Goal: Task Accomplishment & Management: Manage account settings

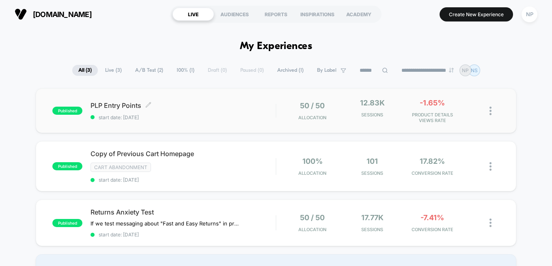
click at [229, 103] on span "PLP Entry Points Click to edit experience details" at bounding box center [182, 105] width 185 height 8
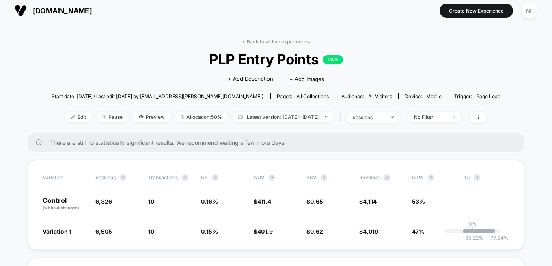
scroll to position [84, 0]
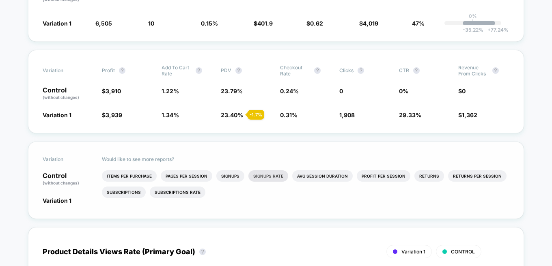
scroll to position [213, 0]
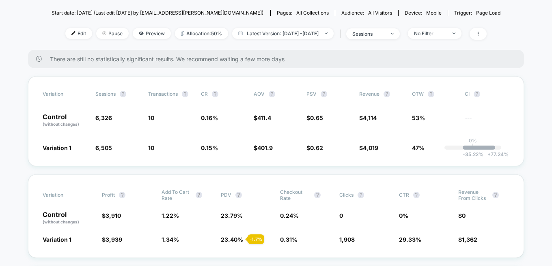
scroll to position [0, 0]
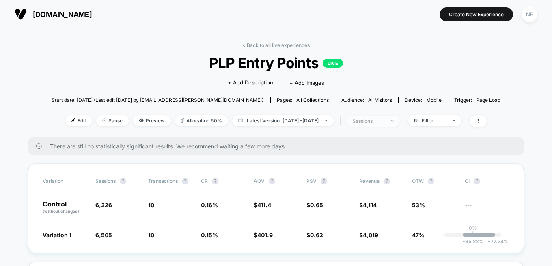
click at [381, 122] on div "sessions" at bounding box center [368, 121] width 32 height 6
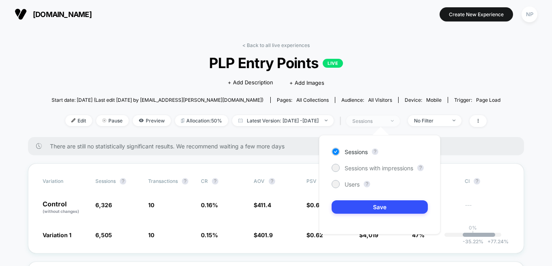
click at [381, 122] on div "sessions" at bounding box center [368, 121] width 32 height 6
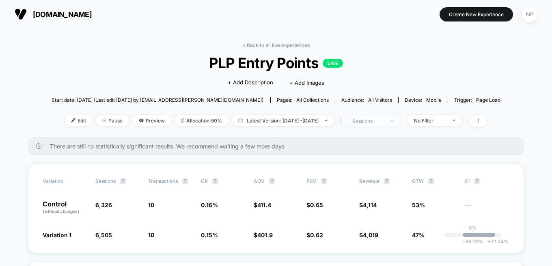
click at [381, 122] on div "sessions" at bounding box center [368, 121] width 32 height 6
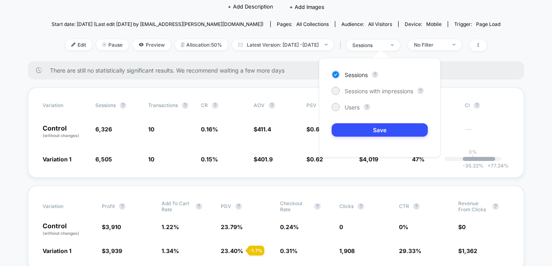
scroll to position [77, 0]
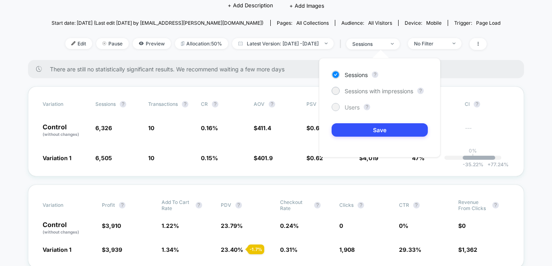
click at [336, 109] on div at bounding box center [335, 107] width 6 height 6
click at [387, 128] on button "Save" at bounding box center [379, 129] width 96 height 13
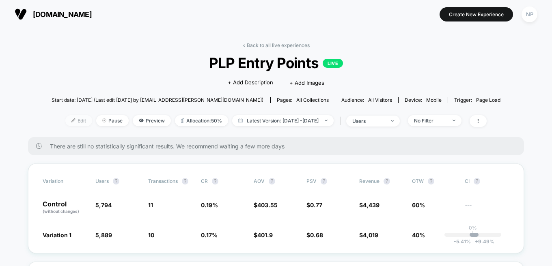
click at [65, 121] on span "Edit" at bounding box center [78, 120] width 27 height 11
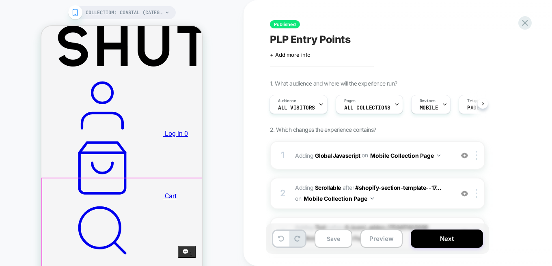
scroll to position [163, 0]
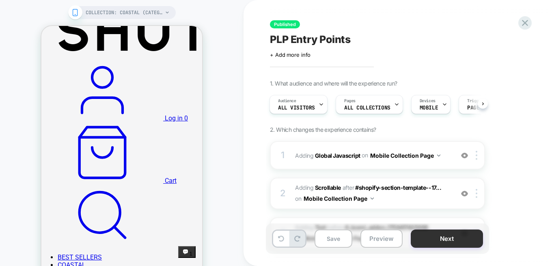
click at [451, 239] on button "Next" at bounding box center [447, 239] width 72 height 18
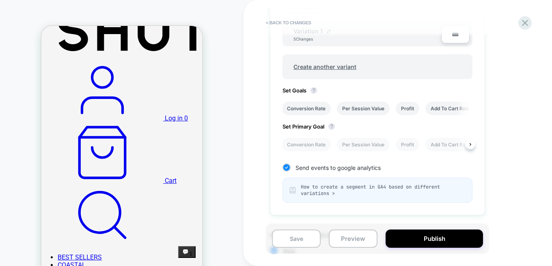
scroll to position [325, 0]
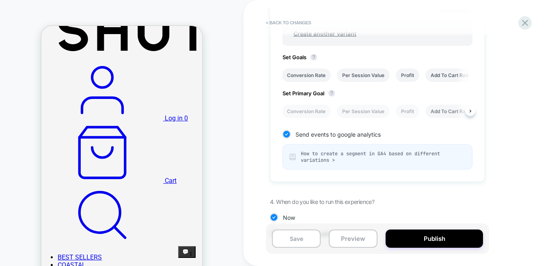
click at [436, 112] on li "Add To Cart Rate" at bounding box center [450, 111] width 50 height 13
click at [302, 236] on button "Save" at bounding box center [296, 239] width 49 height 18
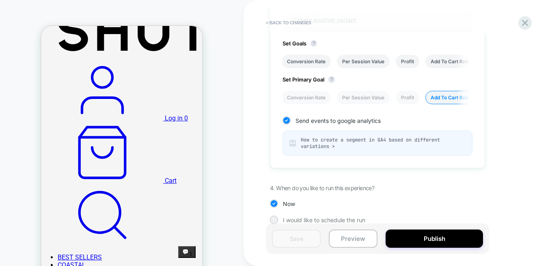
scroll to position [350, 0]
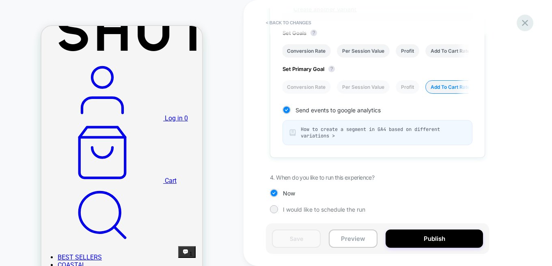
click at [526, 24] on icon at bounding box center [525, 23] width 6 height 6
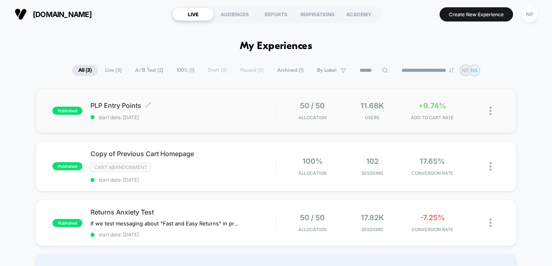
click at [187, 114] on span "start date: [DATE]" at bounding box center [182, 117] width 185 height 6
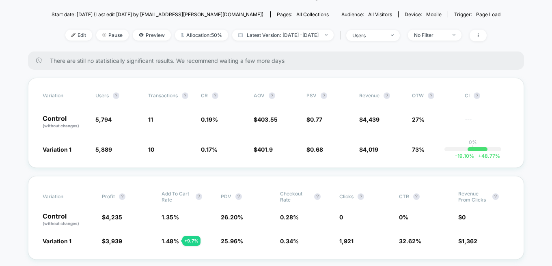
scroll to position [89, 0]
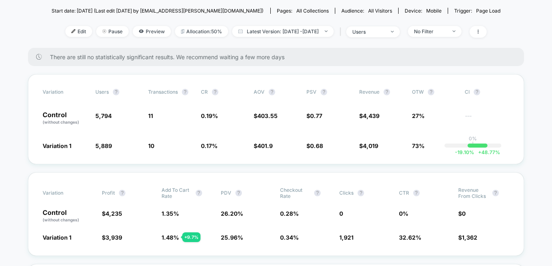
click at [426, 80] on div "Variation users ? Transactions ? CR ? AOV ? PSV ? Revenue ? OTW ? CI ? Control …" at bounding box center [276, 119] width 496 height 90
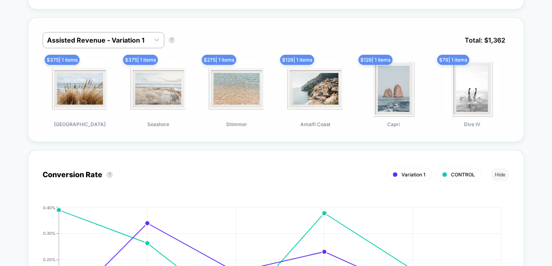
scroll to position [579, 0]
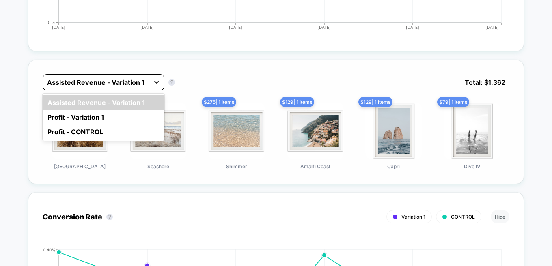
click at [157, 79] on icon at bounding box center [157, 82] width 8 height 8
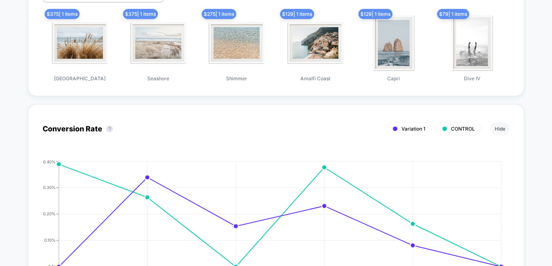
scroll to position [614, 0]
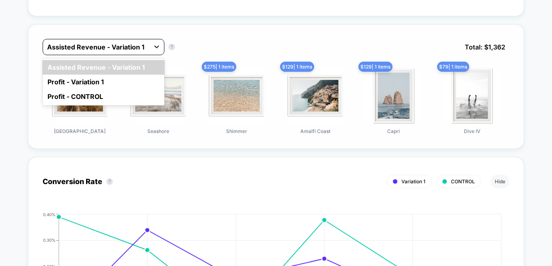
click at [160, 43] on icon at bounding box center [157, 47] width 8 height 8
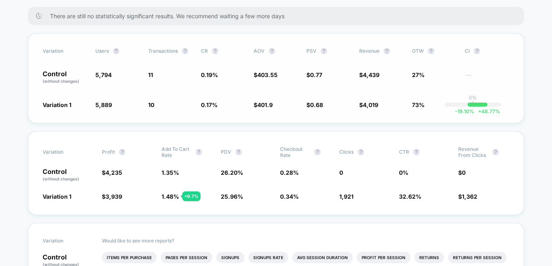
scroll to position [131, 0]
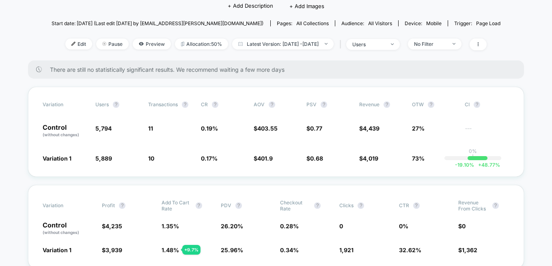
scroll to position [0, 0]
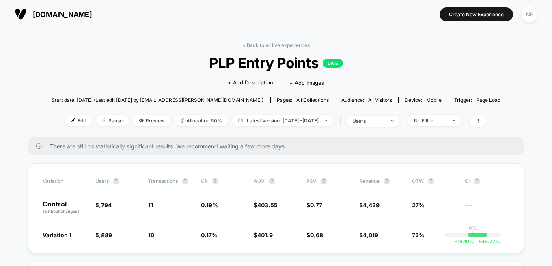
click at [267, 44] on link "< Back to all live experiences" at bounding box center [275, 45] width 67 height 6
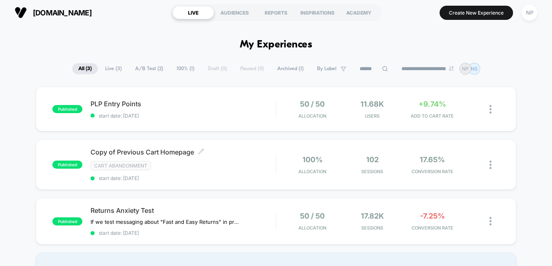
scroll to position [3, 0]
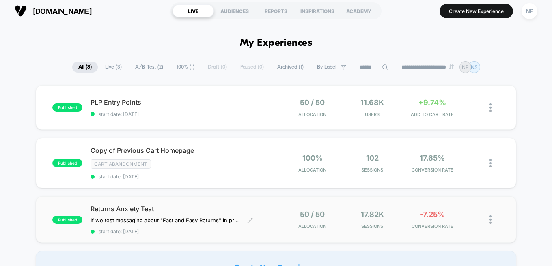
click at [144, 206] on span "Returns Anxiety Test" at bounding box center [182, 209] width 185 height 8
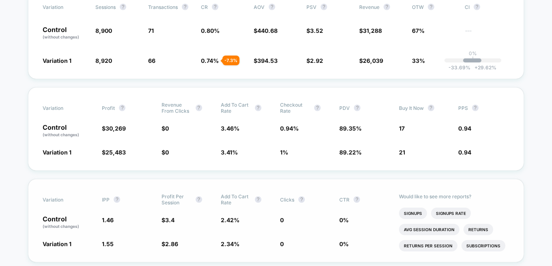
scroll to position [188, 0]
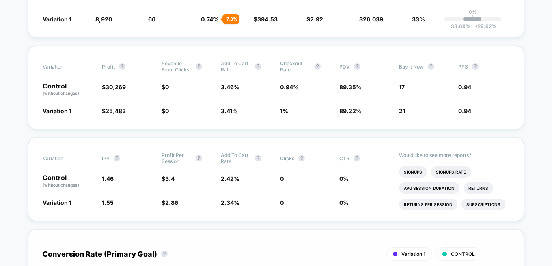
scroll to position [295, 0]
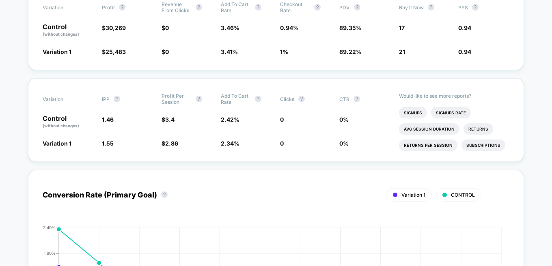
click at [365, 169] on div "Conversion Rate (Primary Goal) ? Variation 1 CONTROL Hide 2025-09-26 2025-09-27…" at bounding box center [276, 262] width 496 height 200
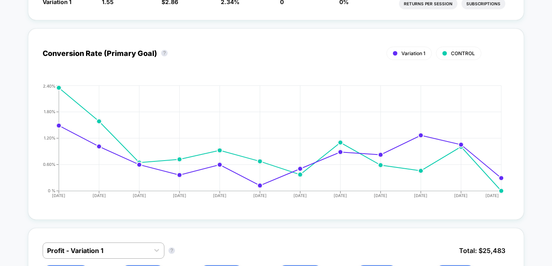
scroll to position [461, 0]
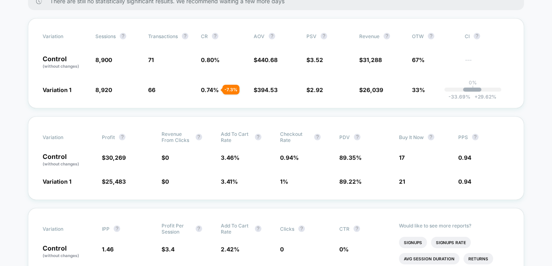
scroll to position [184, 0]
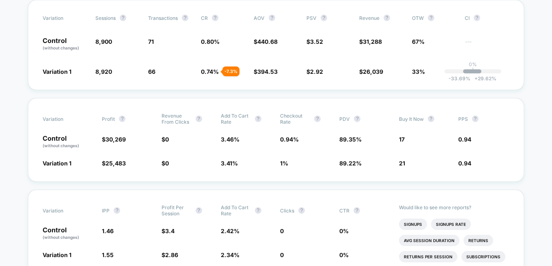
click at [185, 56] on div "Variation Sessions ? Transactions ? CR ? AOV ? PSV ? Revenue ? OTW ? CI ? Contr…" at bounding box center [276, 45] width 496 height 90
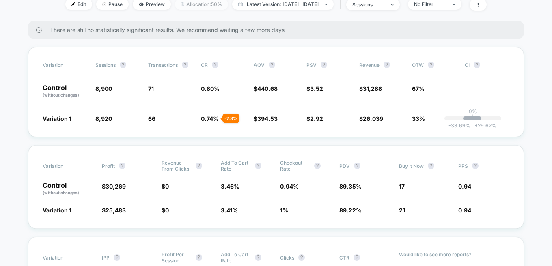
scroll to position [17, 0]
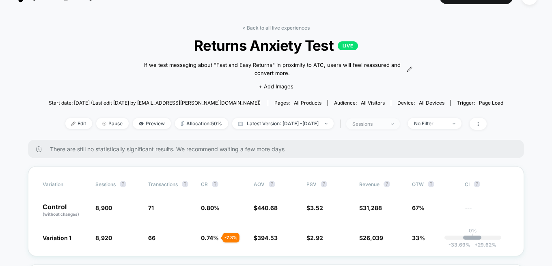
click at [400, 127] on span "sessions" at bounding box center [373, 123] width 54 height 11
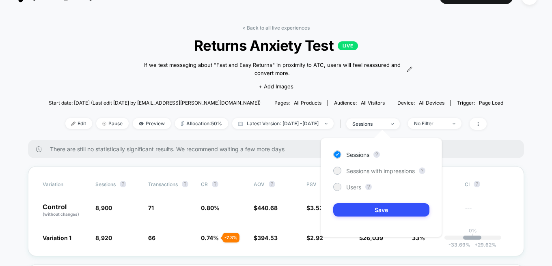
click at [331, 187] on div "Sessions ? Sessions with impressions ? Users ? Save" at bounding box center [381, 187] width 121 height 99
click at [336, 187] on div at bounding box center [337, 187] width 6 height 6
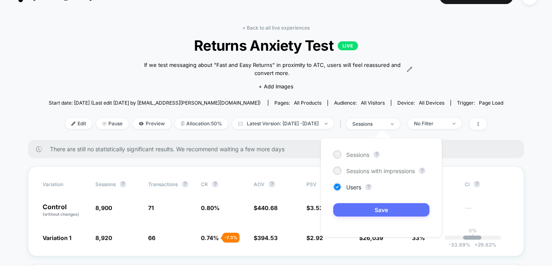
click at [375, 210] on button "Save" at bounding box center [381, 209] width 96 height 13
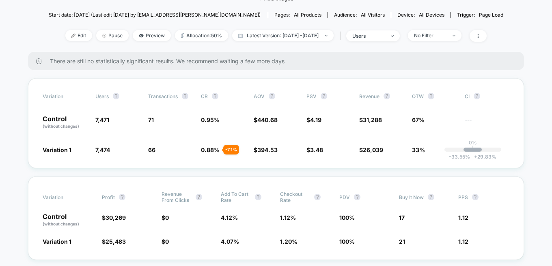
scroll to position [111, 0]
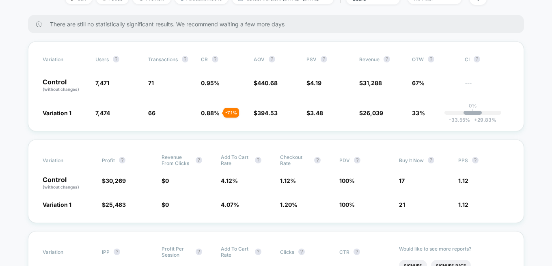
scroll to position [177, 0]
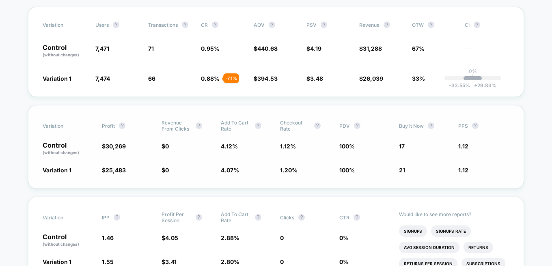
click at [28, 175] on div "Variation Profit ? Revenue From Clicks ? Add To Cart Rate ? Checkout Rate ? PDV…" at bounding box center [276, 147] width 496 height 84
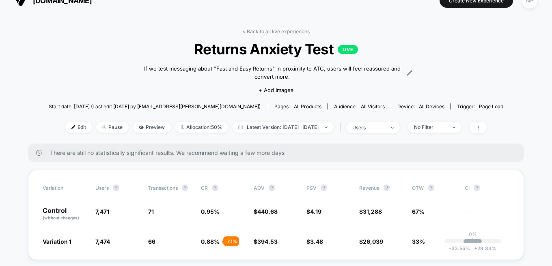
scroll to position [11, 0]
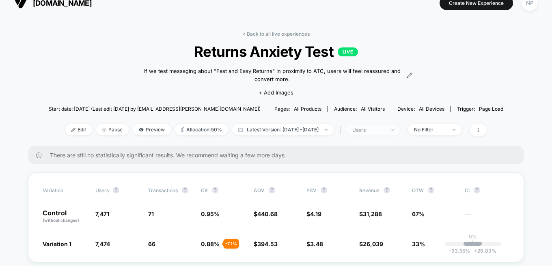
click at [400, 131] on span "users" at bounding box center [373, 130] width 54 height 11
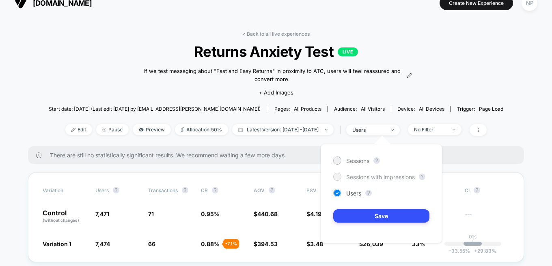
click at [335, 176] on div at bounding box center [337, 177] width 6 height 6
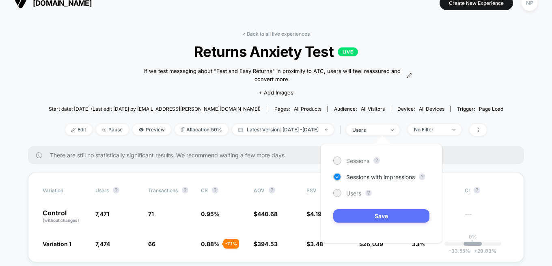
click at [379, 217] on button "Save" at bounding box center [381, 215] width 96 height 13
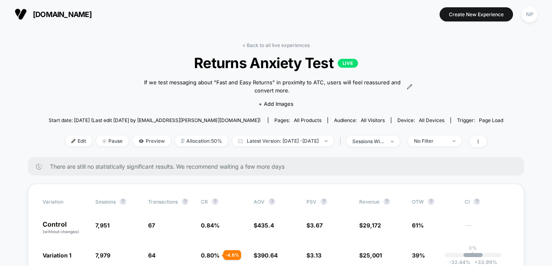
click at [178, 23] on section "[DOMAIN_NAME]" at bounding box center [98, 14] width 172 height 20
click at [327, 141] on img at bounding box center [326, 141] width 3 height 2
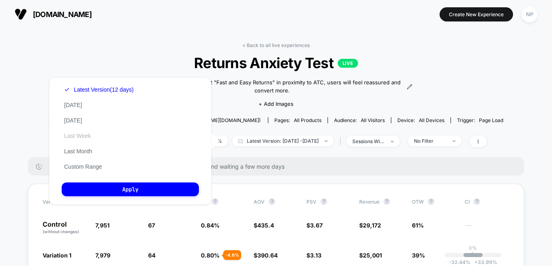
click at [86, 136] on button "Last Week" at bounding box center [78, 135] width 32 height 7
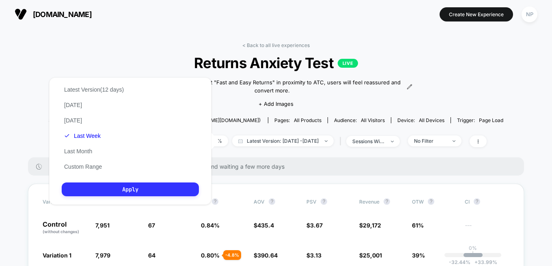
click at [133, 192] on button "Apply" at bounding box center [130, 190] width 137 height 14
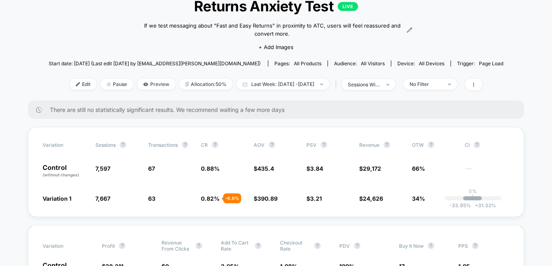
scroll to position [80, 0]
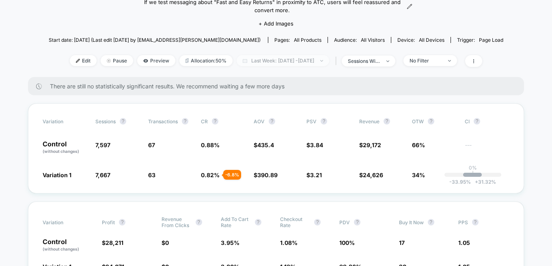
click at [305, 60] on span "Last Week: Sep 25, 2025 - Oct 6, 2025" at bounding box center [283, 60] width 93 height 11
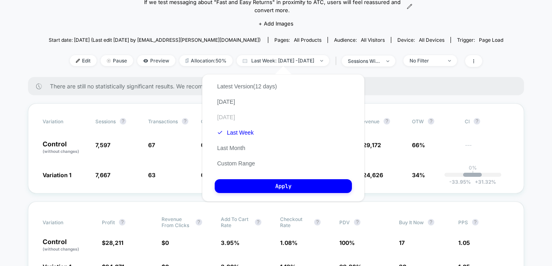
click at [219, 115] on button "Yesterday" at bounding box center [226, 117] width 23 height 7
click at [295, 179] on div "Latest Version (12 days) Today Yesterday Last Week Last Month Custom Range Apply" at bounding box center [283, 137] width 162 height 127
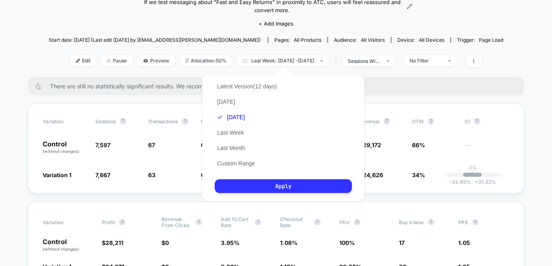
click at [293, 185] on button "Apply" at bounding box center [283, 186] width 137 height 14
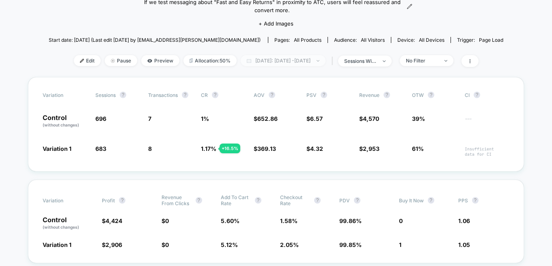
click at [325, 58] on span "Yesterday: Oct 6, 2025 - Oct 6, 2025" at bounding box center [283, 60] width 85 height 11
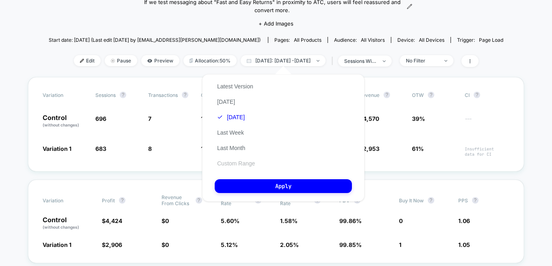
click at [233, 162] on button "Custom Range" at bounding box center [236, 163] width 43 height 7
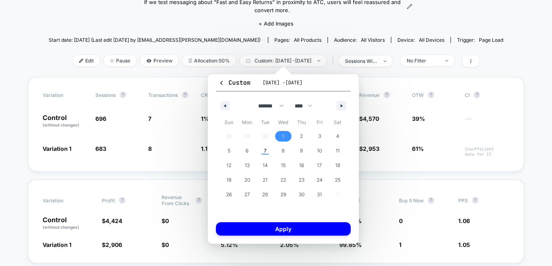
click at [284, 134] on span "1" at bounding box center [283, 136] width 18 height 11
click at [263, 153] on span "7" at bounding box center [265, 151] width 18 height 11
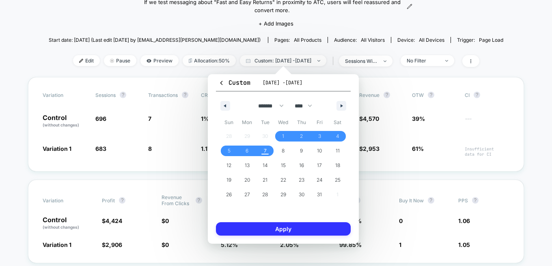
click at [291, 225] on button "Apply" at bounding box center [283, 228] width 135 height 13
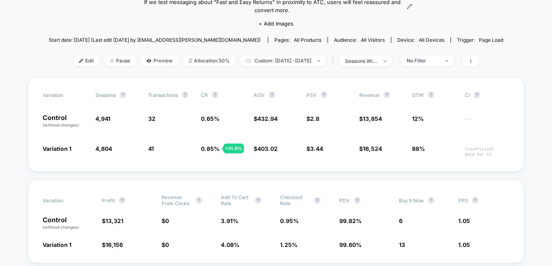
scroll to position [82, 0]
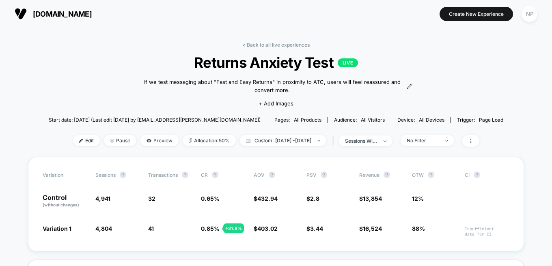
scroll to position [0, 0]
click at [392, 142] on span "sessions with impression" at bounding box center [366, 141] width 54 height 11
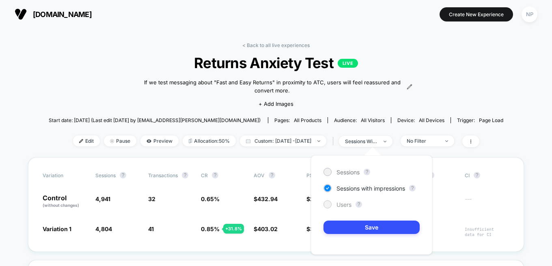
click at [340, 206] on span "Users" at bounding box center [343, 204] width 15 height 7
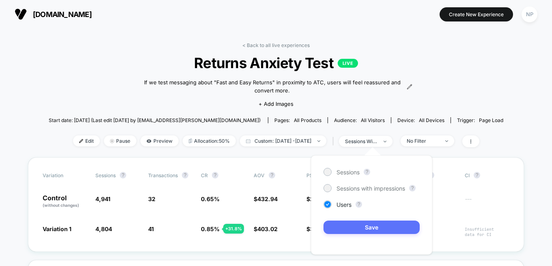
click at [369, 226] on button "Save" at bounding box center [371, 227] width 96 height 13
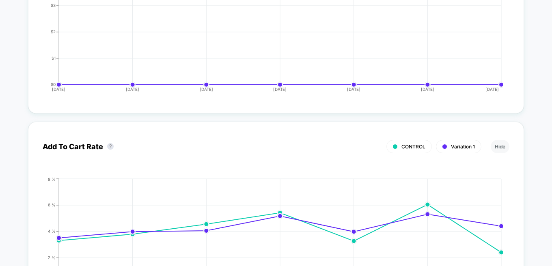
scroll to position [73, 0]
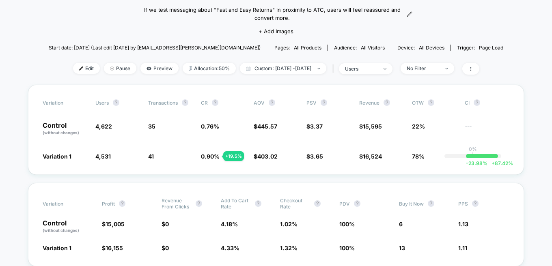
click at [361, 47] on span "All Visitors" at bounding box center [373, 48] width 24 height 6
drag, startPoint x: 144, startPoint y: 47, endPoint x: 176, endPoint y: 47, distance: 32.9
click at [176, 47] on span "Start date: 9/26/2025 (Last edit 9/30/2025 by nick.powell@85sixty.com)" at bounding box center [155, 48] width 212 height 6
drag, startPoint x: 169, startPoint y: 47, endPoint x: 145, endPoint y: 47, distance: 23.9
click at [145, 47] on span "Start date: 9/26/2025 (Last edit 9/30/2025 by nick.powell@85sixty.com)" at bounding box center [155, 48] width 212 height 6
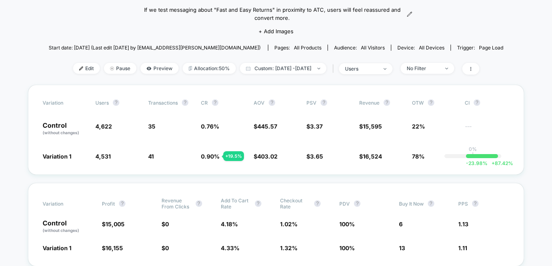
click at [448, 69] on img at bounding box center [446, 69] width 3 height 2
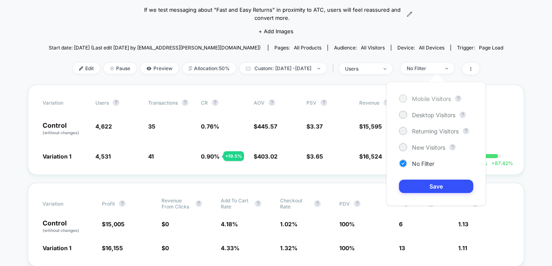
click at [403, 97] on div at bounding box center [403, 98] width 6 height 6
click at [437, 189] on button "Save" at bounding box center [436, 186] width 74 height 13
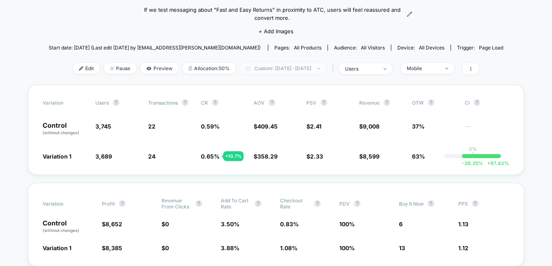
click at [268, 71] on span "Custom: Oct 1, 2025 - Oct 7, 2025" at bounding box center [283, 68] width 86 height 11
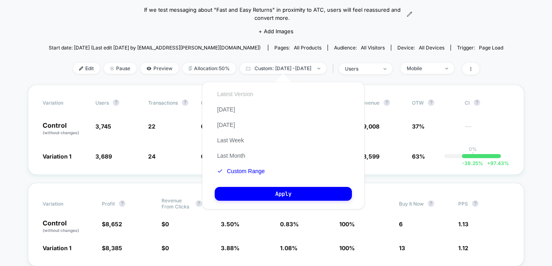
click at [227, 91] on button "Latest Version" at bounding box center [235, 93] width 41 height 7
click at [243, 170] on button "Custom Range" at bounding box center [236, 171] width 43 height 7
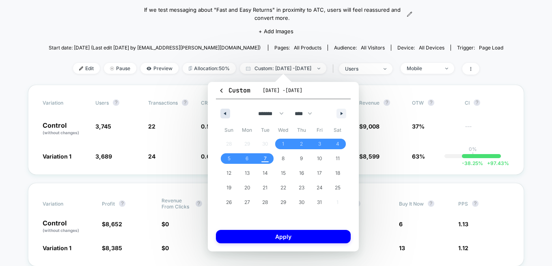
click at [226, 111] on button "button" at bounding box center [225, 114] width 10 height 10
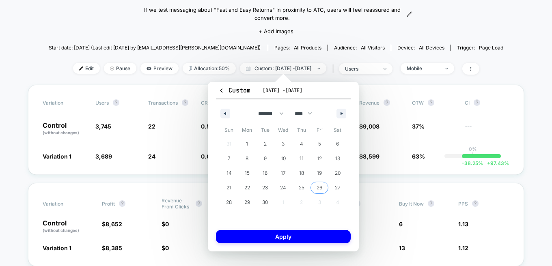
click at [322, 185] on span "26" at bounding box center [319, 188] width 6 height 15
click at [343, 113] on icon "button" at bounding box center [342, 113] width 4 height 3
click at [264, 159] on span "7" at bounding box center [265, 158] width 3 height 15
select select "*"
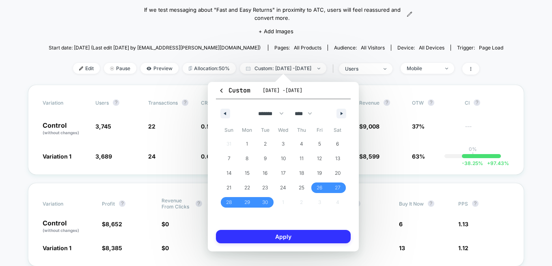
click at [291, 237] on button "Apply" at bounding box center [283, 236] width 135 height 13
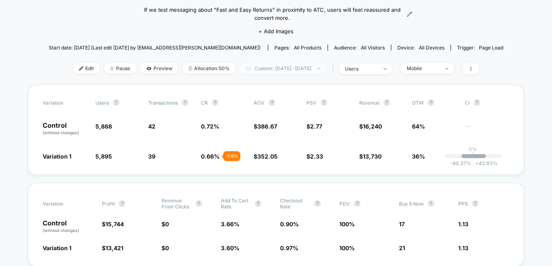
click at [326, 66] on span "Custom: Sep 26, 2025 - Oct 7, 2025" at bounding box center [283, 68] width 86 height 11
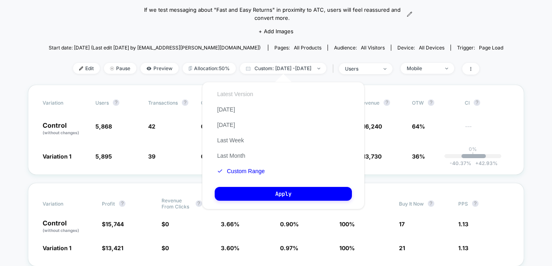
click at [242, 90] on button "Latest Version" at bounding box center [235, 93] width 41 height 7
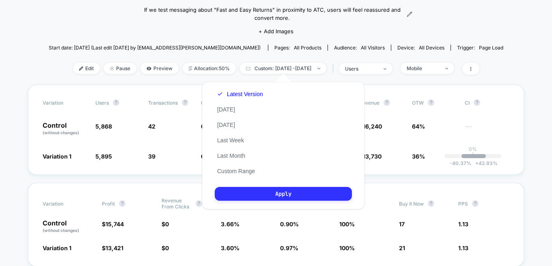
click at [300, 193] on button "Apply" at bounding box center [283, 194] width 137 height 14
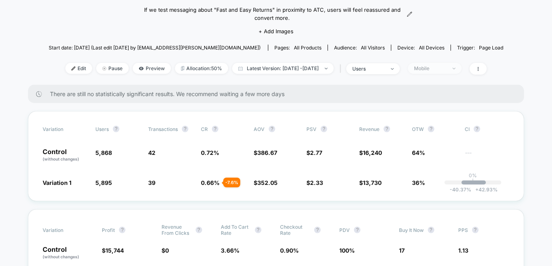
click at [446, 67] on div "Mobile" at bounding box center [430, 68] width 32 height 6
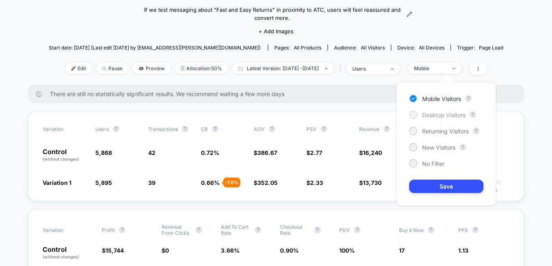
click at [413, 116] on div at bounding box center [413, 115] width 6 height 6
click at [444, 183] on button "Save" at bounding box center [446, 186] width 74 height 13
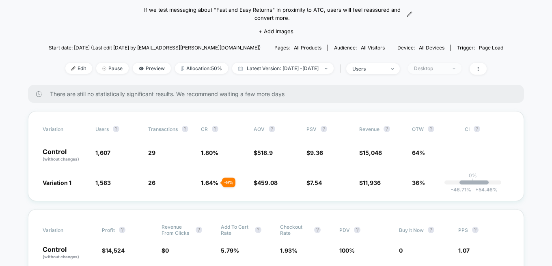
click at [437, 70] on div "Desktop" at bounding box center [430, 68] width 32 height 6
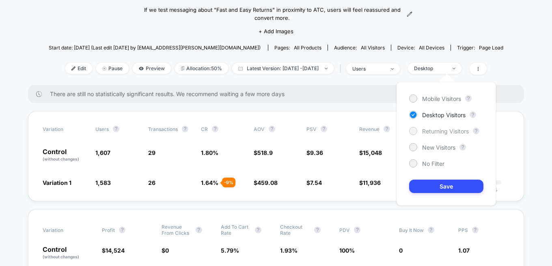
click at [429, 131] on span "Returning Visitors" at bounding box center [445, 131] width 47 height 7
click at [455, 186] on button "Save" at bounding box center [446, 186] width 74 height 13
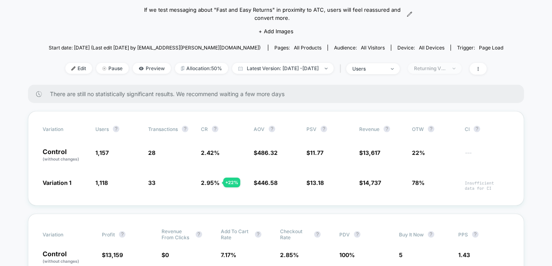
click at [446, 70] on div "Returning Visitors" at bounding box center [430, 68] width 32 height 6
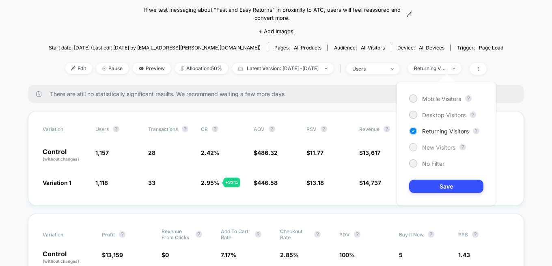
click at [415, 145] on div at bounding box center [413, 147] width 6 height 6
click at [445, 183] on button "Save" at bounding box center [446, 186] width 74 height 13
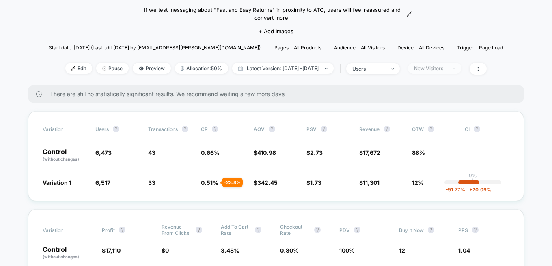
click at [456, 65] on span "New Visitors" at bounding box center [435, 68] width 54 height 11
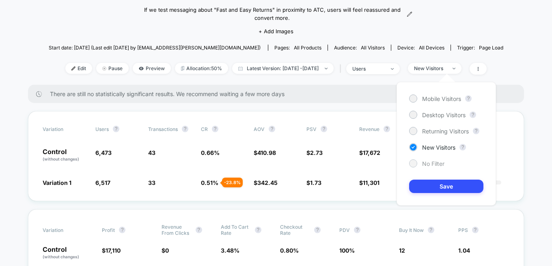
click at [415, 164] on div at bounding box center [413, 163] width 6 height 6
click at [449, 187] on button "Save" at bounding box center [446, 186] width 74 height 13
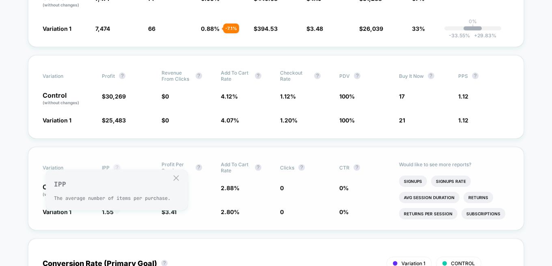
scroll to position [165, 0]
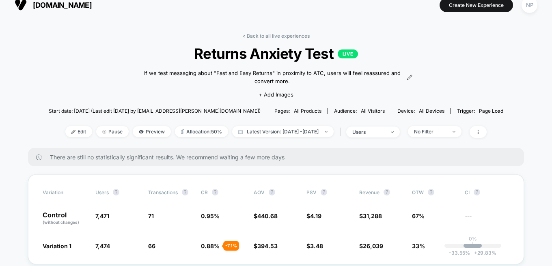
scroll to position [0, 0]
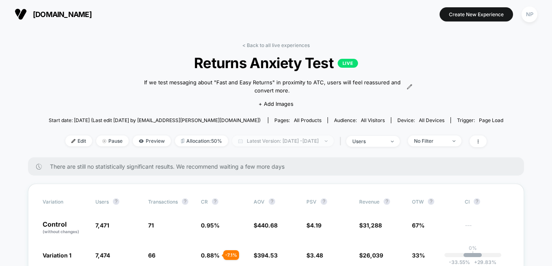
click at [286, 141] on span "Latest Version: Sep 25, 2025 - Oct 6, 2025" at bounding box center [282, 141] width 101 height 11
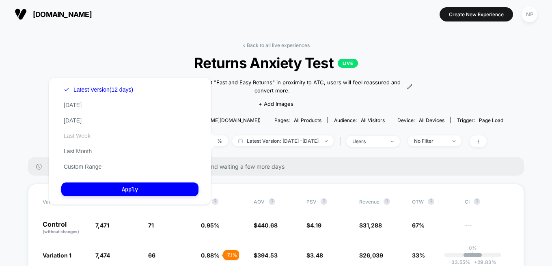
click at [78, 138] on button "Last Week" at bounding box center [77, 135] width 32 height 7
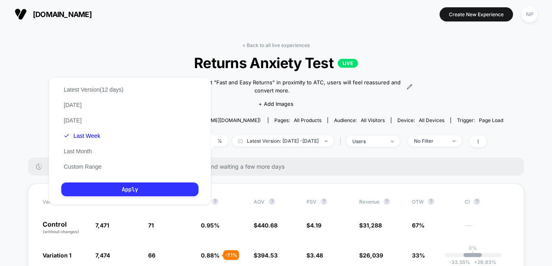
click at [140, 192] on button "Apply" at bounding box center [129, 190] width 137 height 14
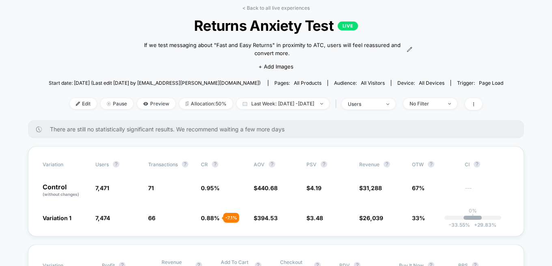
scroll to position [1, 0]
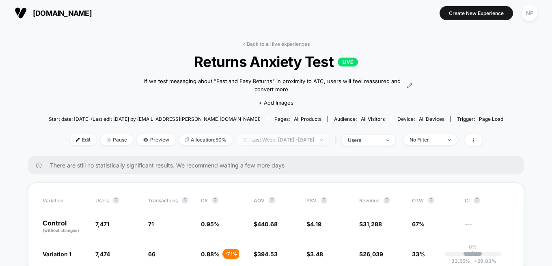
click at [284, 138] on span "Last Week: Sep 25, 2025 - Oct 7, 2025" at bounding box center [283, 139] width 93 height 11
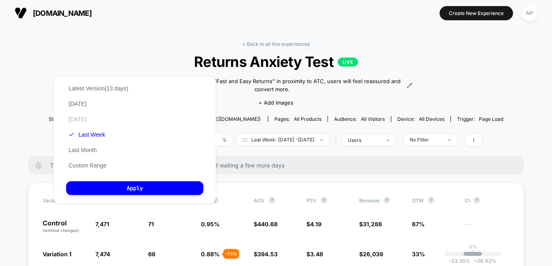
click at [72, 120] on button "Yesterday" at bounding box center [77, 119] width 23 height 7
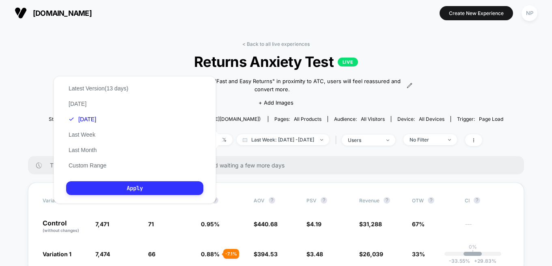
click at [137, 187] on button "Apply" at bounding box center [134, 188] width 137 height 14
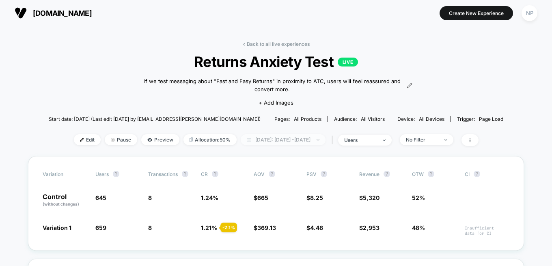
click at [276, 142] on span "Yesterday: Oct 6, 2025 - Oct 6, 2025" at bounding box center [283, 139] width 85 height 11
select select "*"
select select "****"
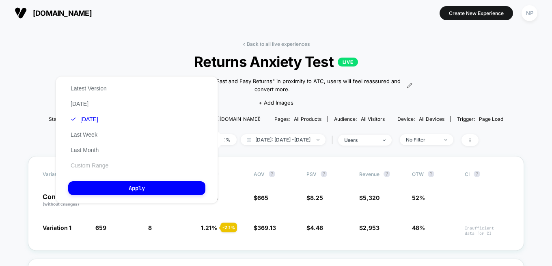
click at [82, 166] on button "Custom Range" at bounding box center [89, 165] width 43 height 7
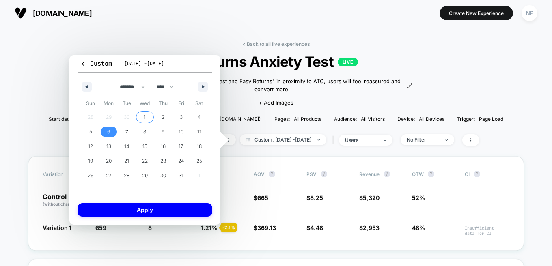
click at [143, 113] on span "1" at bounding box center [145, 117] width 18 height 11
click at [126, 129] on span "7" at bounding box center [126, 132] width 3 height 15
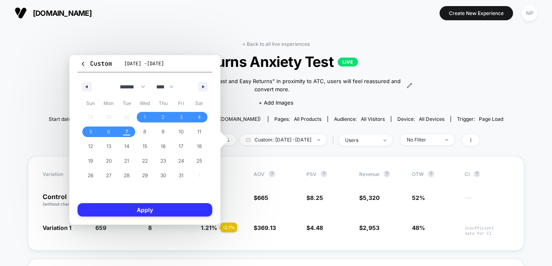
click at [164, 204] on button "Apply" at bounding box center [144, 209] width 135 height 13
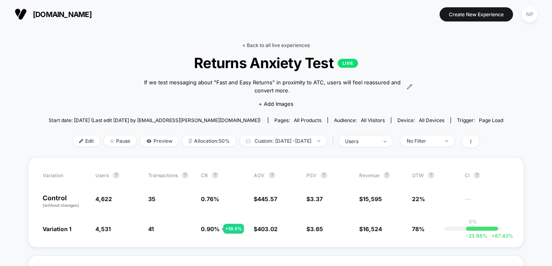
click at [285, 45] on link "< Back to all live experiences" at bounding box center [275, 45] width 67 height 6
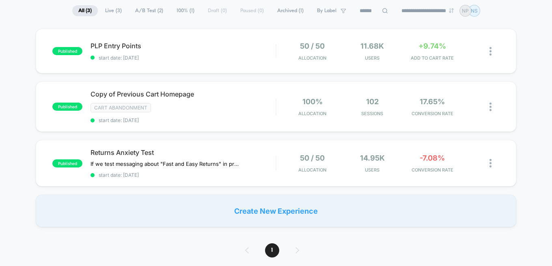
scroll to position [71, 0]
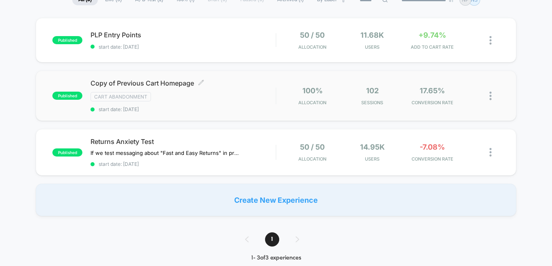
click at [242, 83] on span "Copy of Previous Cart Homepage Click to edit experience details" at bounding box center [182, 83] width 185 height 8
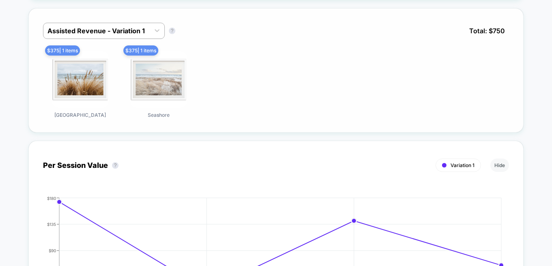
scroll to position [387, 0]
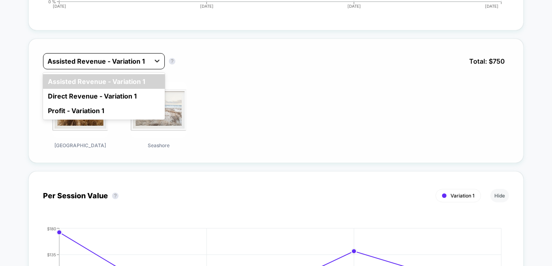
click at [156, 60] on icon at bounding box center [157, 61] width 8 height 8
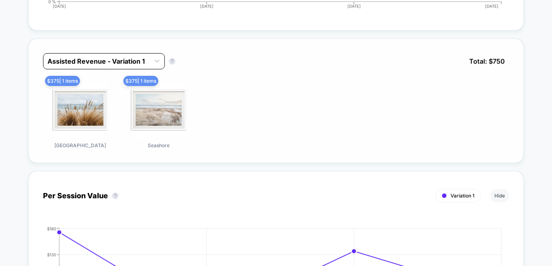
click at [46, 58] on div "Assisted Revenue - Variation 1" at bounding box center [96, 61] width 106 height 13
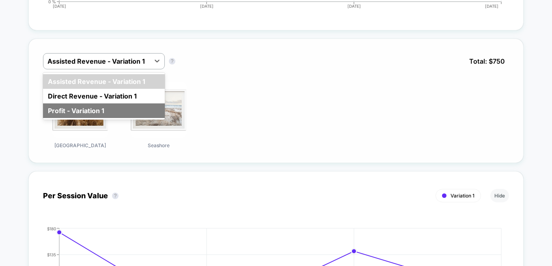
click at [69, 105] on div "Profit - Variation 1" at bounding box center [104, 110] width 122 height 15
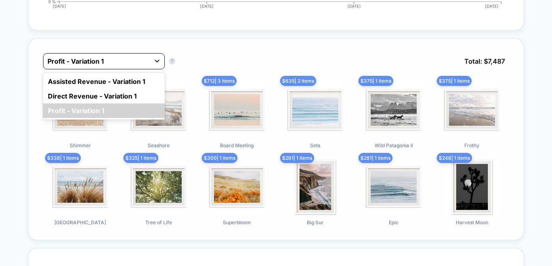
click at [155, 61] on icon at bounding box center [157, 61] width 8 height 8
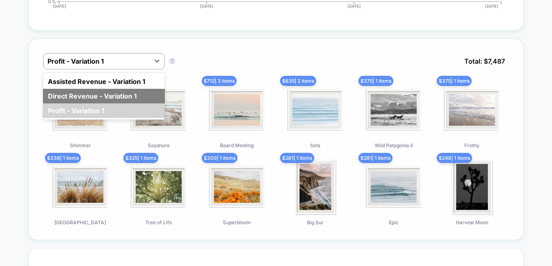
click at [61, 98] on div "Direct Revenue - Variation 1" at bounding box center [104, 96] width 122 height 15
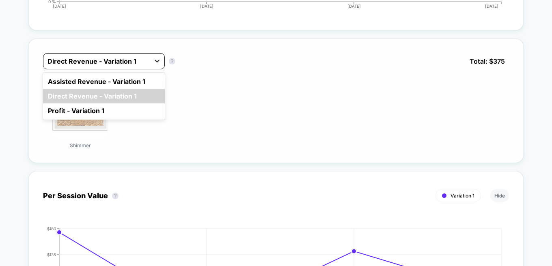
click at [156, 62] on icon at bounding box center [157, 61] width 5 height 3
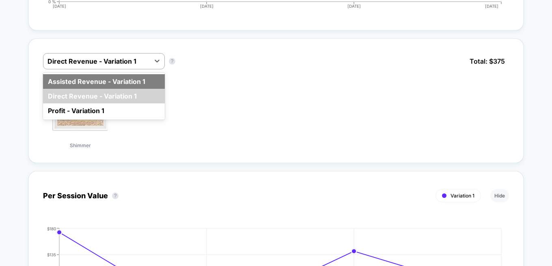
click at [130, 84] on div "Assisted Revenue - Variation 1" at bounding box center [104, 81] width 122 height 15
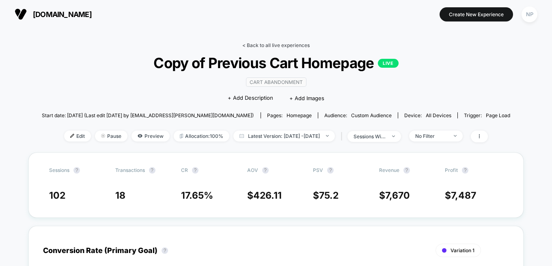
click at [276, 45] on link "< Back to all live experiences" at bounding box center [275, 45] width 67 height 6
